Goal: Entertainment & Leisure: Consume media (video, audio)

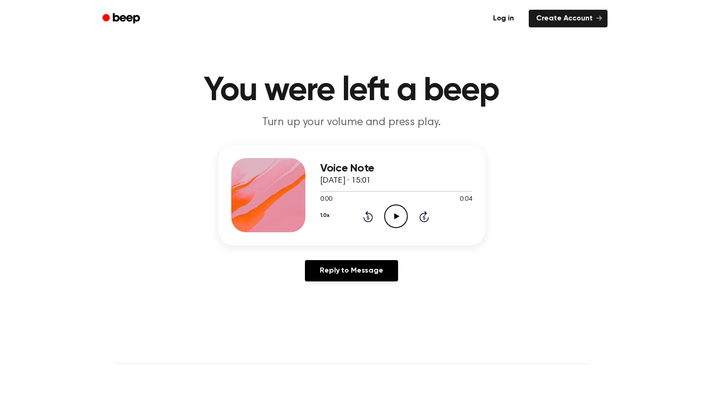
click at [392, 221] on icon "Play Audio" at bounding box center [396, 216] width 24 height 24
click at [390, 217] on icon "Play Audio" at bounding box center [396, 216] width 24 height 24
click at [390, 215] on icon "Play Audio" at bounding box center [396, 216] width 24 height 24
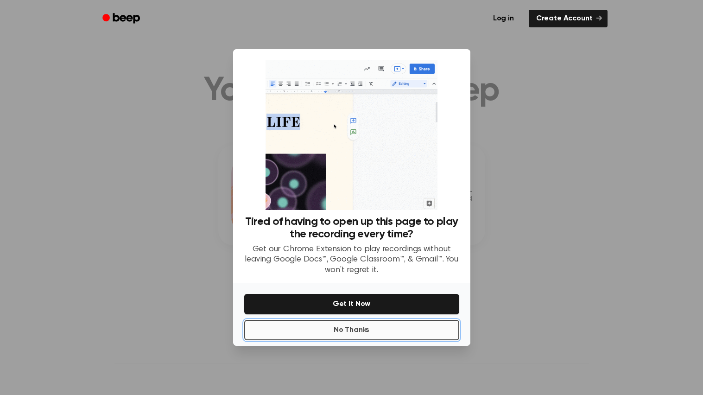
click at [341, 335] on button "No Thanks" at bounding box center [351, 330] width 215 height 20
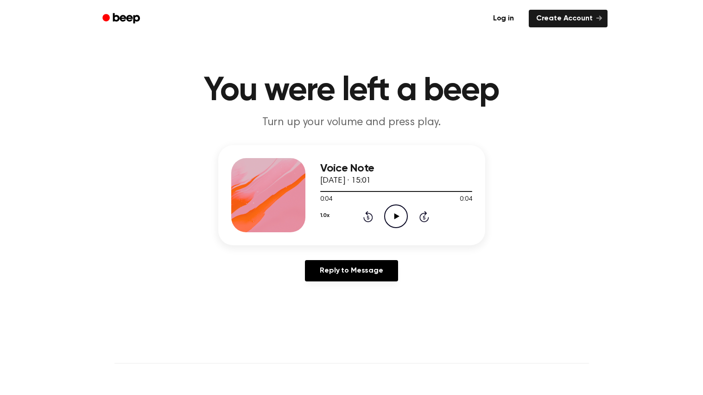
click at [393, 213] on icon "Play Audio" at bounding box center [396, 216] width 24 height 24
click at [399, 212] on icon "Play Audio" at bounding box center [396, 216] width 24 height 24
click at [394, 213] on icon "Play Audio" at bounding box center [396, 216] width 24 height 24
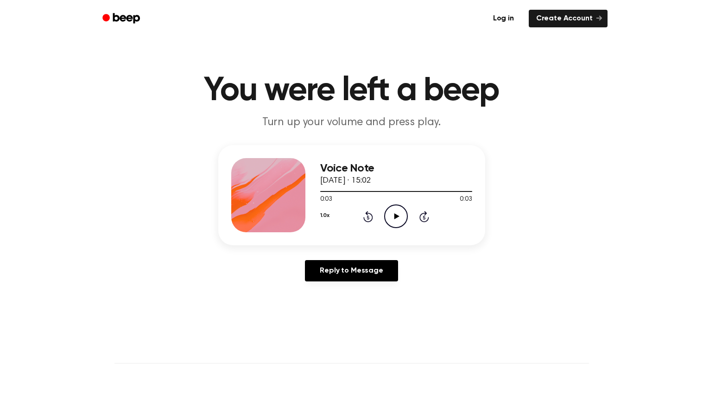
click at [386, 218] on icon "Play Audio" at bounding box center [396, 216] width 24 height 24
click at [393, 212] on icon "Play Audio" at bounding box center [396, 216] width 24 height 24
click at [393, 212] on icon "Pause Audio" at bounding box center [396, 216] width 24 height 24
click at [393, 212] on icon "Play Audio" at bounding box center [396, 216] width 24 height 24
click at [396, 219] on icon "Play Audio" at bounding box center [396, 216] width 24 height 24
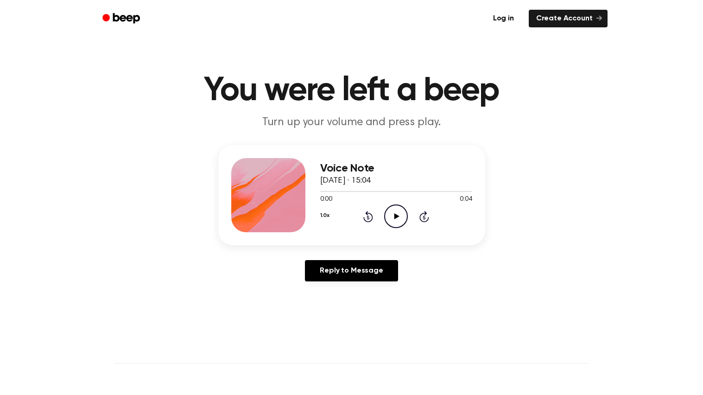
click at [394, 216] on icon "Play Audio" at bounding box center [396, 216] width 24 height 24
click at [395, 210] on icon "Play Audio" at bounding box center [396, 216] width 24 height 24
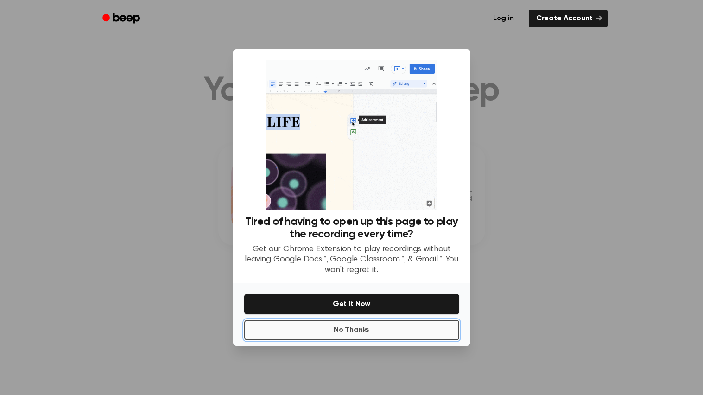
click at [363, 330] on button "No Thanks" at bounding box center [351, 330] width 215 height 20
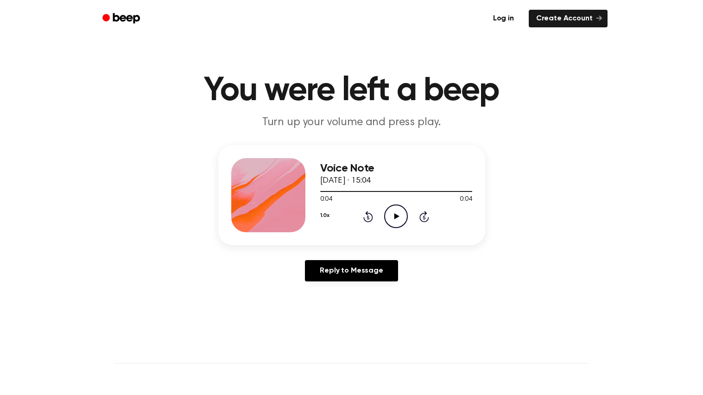
click at [388, 224] on circle at bounding box center [396, 216] width 23 height 23
